Goal: Browse casually

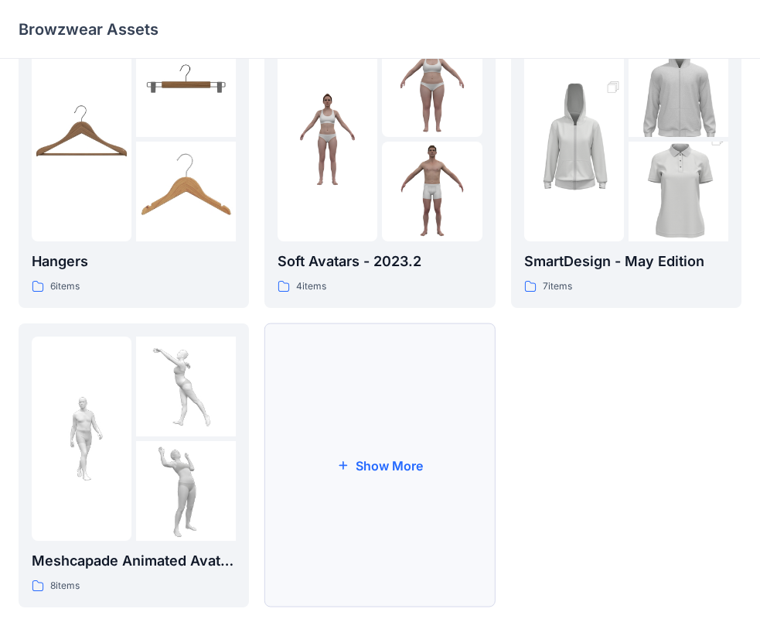
scroll to position [384, 0]
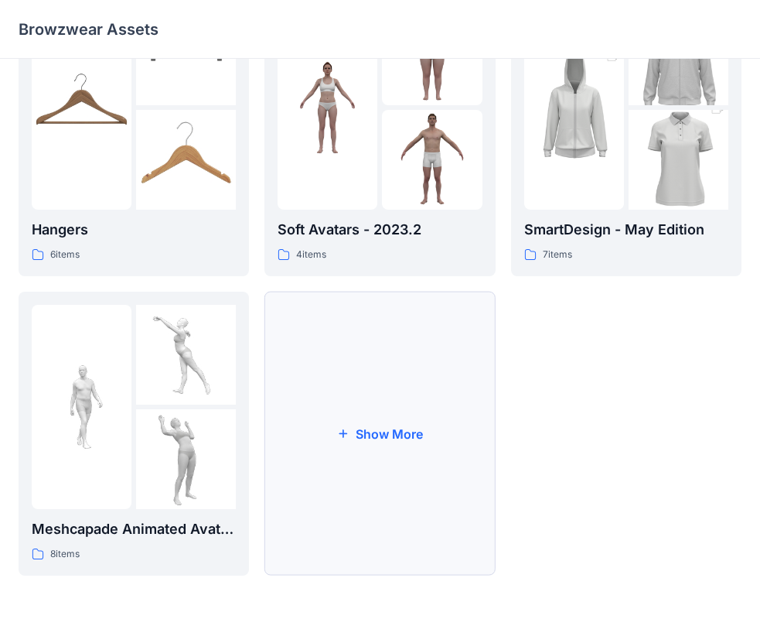
click at [395, 458] on button "Show More" at bounding box center [380, 434] width 231 height 284
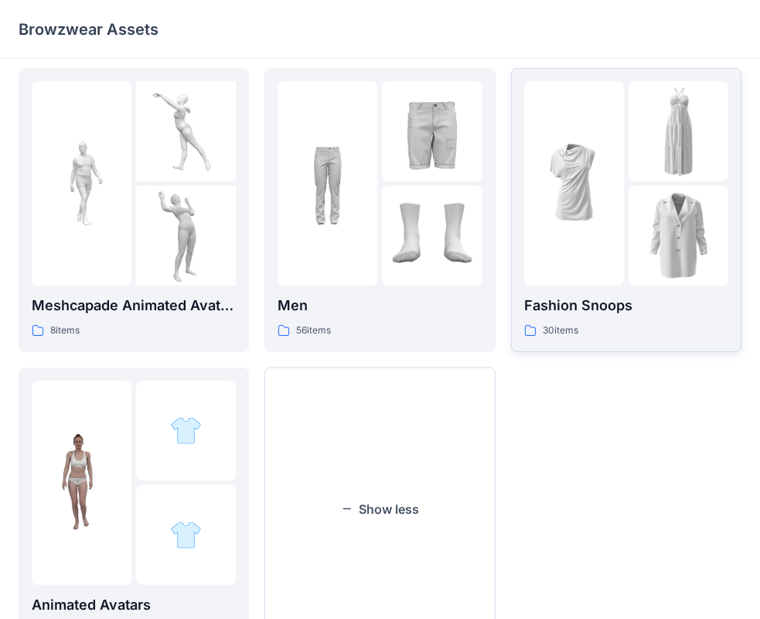
scroll to position [606, 0]
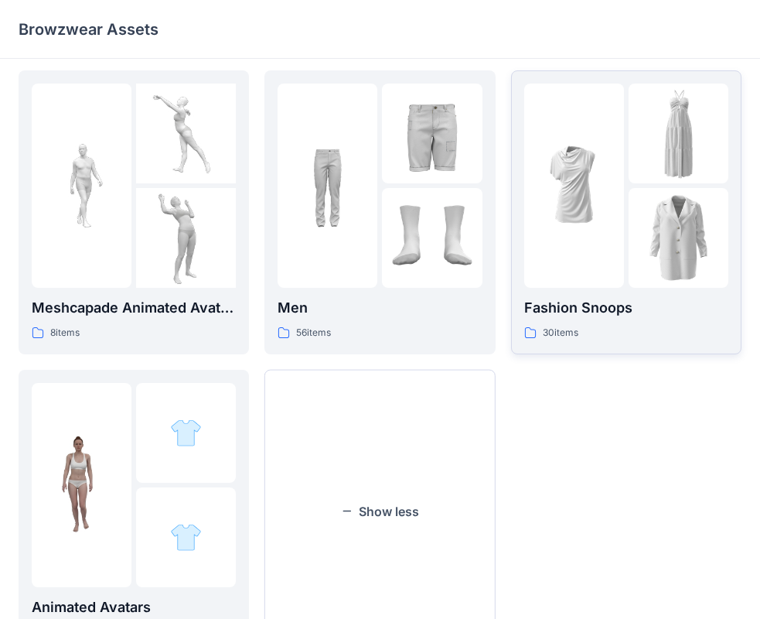
click at [620, 234] on img at bounding box center [574, 185] width 100 height 100
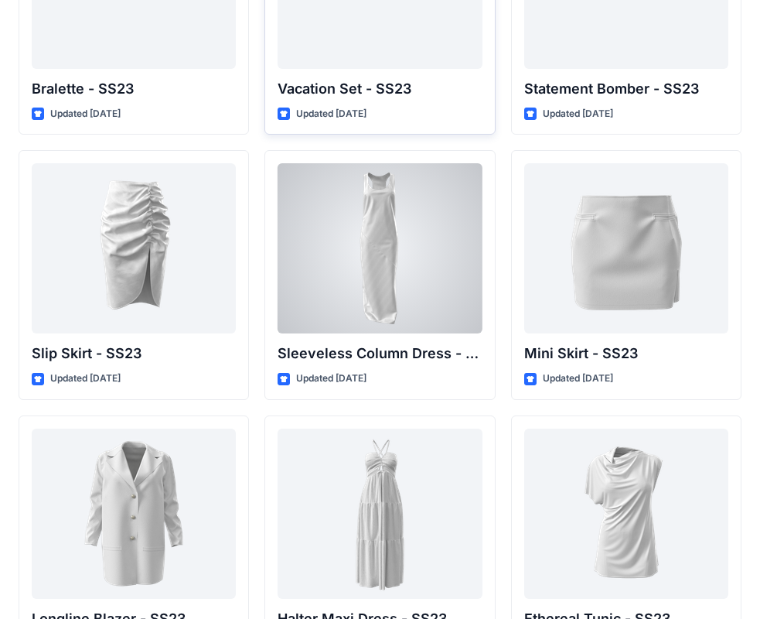
scroll to position [2111, 0]
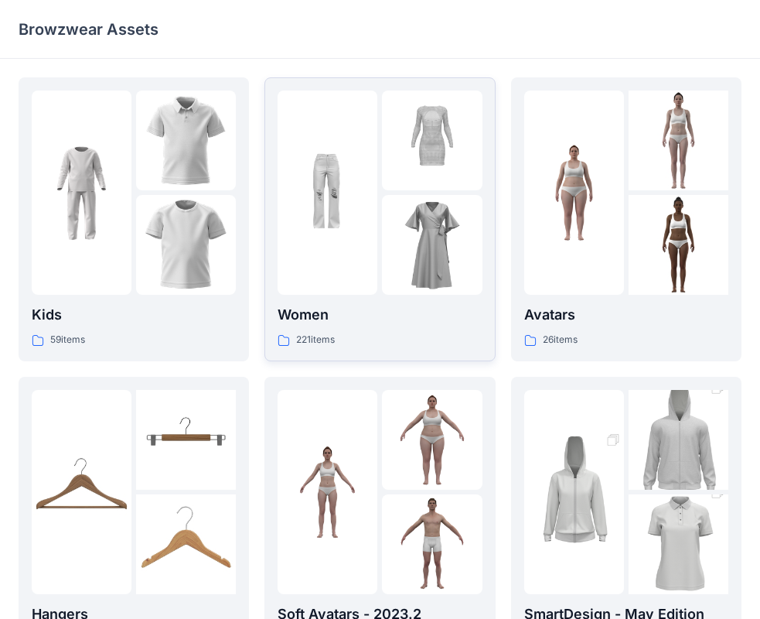
click at [338, 176] on img at bounding box center [328, 193] width 100 height 100
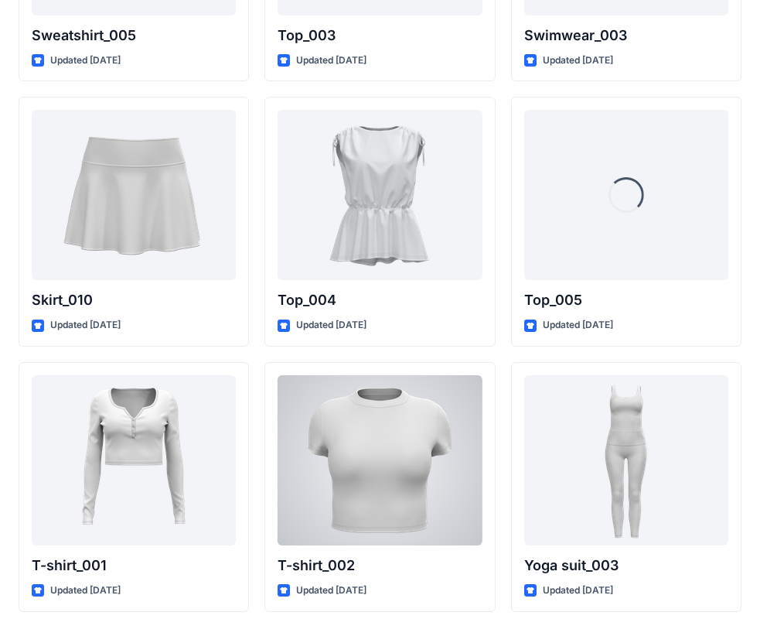
scroll to position [7997, 0]
